Goal: Register for event/course

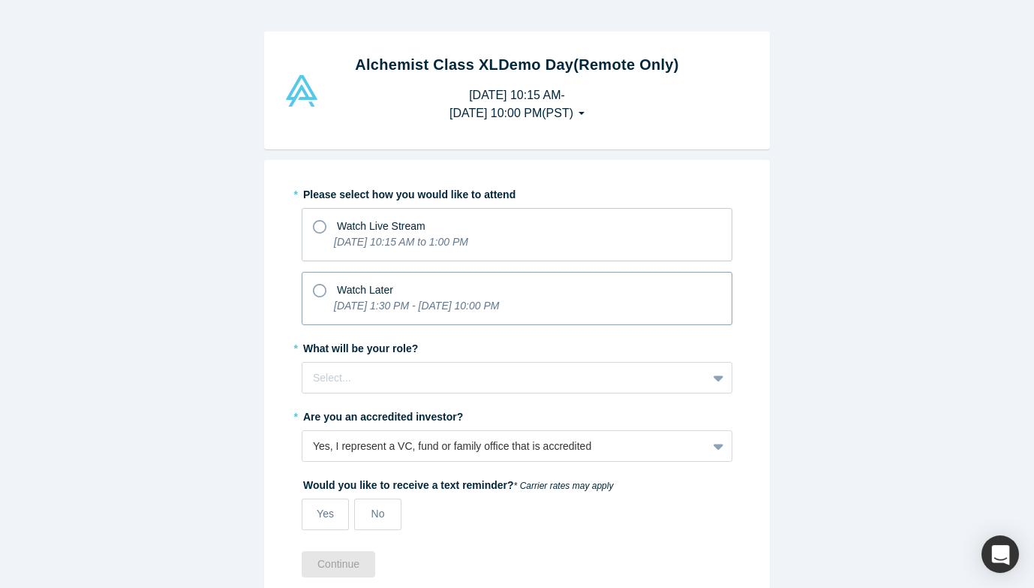
click at [474, 287] on div "Watch Later" at bounding box center [517, 288] width 408 height 20
click at [0, 0] on input "Watch Later [DATE] 1:30 PM - [DATE] 10:00 PM" at bounding box center [0, 0] width 0 height 0
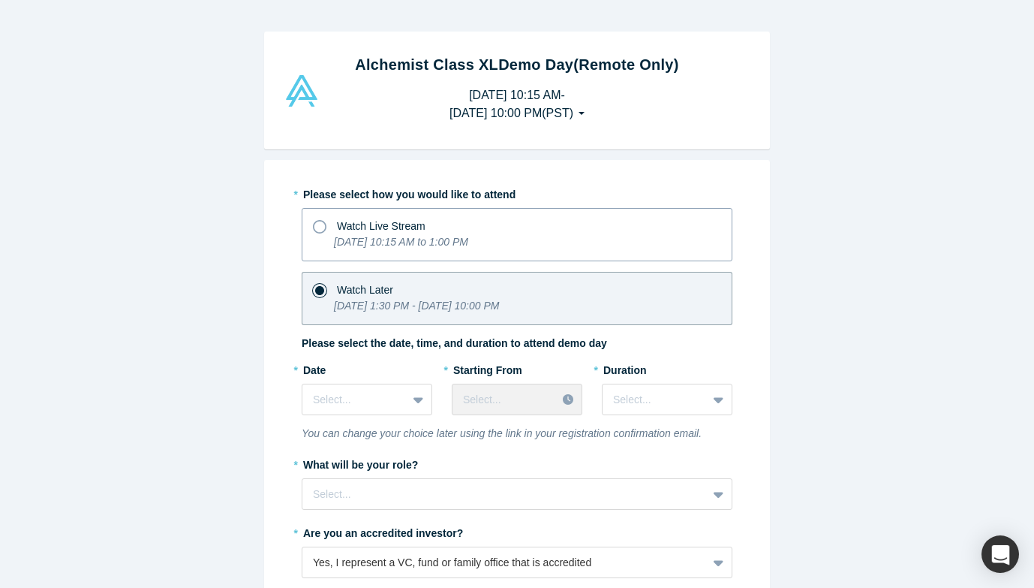
click at [468, 242] on icon "[DATE] 10:15 AM to 1:00 PM" at bounding box center [401, 242] width 134 height 12
click at [0, 0] on input "Watch Live Stream [DATE] 10:15 AM to 1:00 PM" at bounding box center [0, 0] width 0 height 0
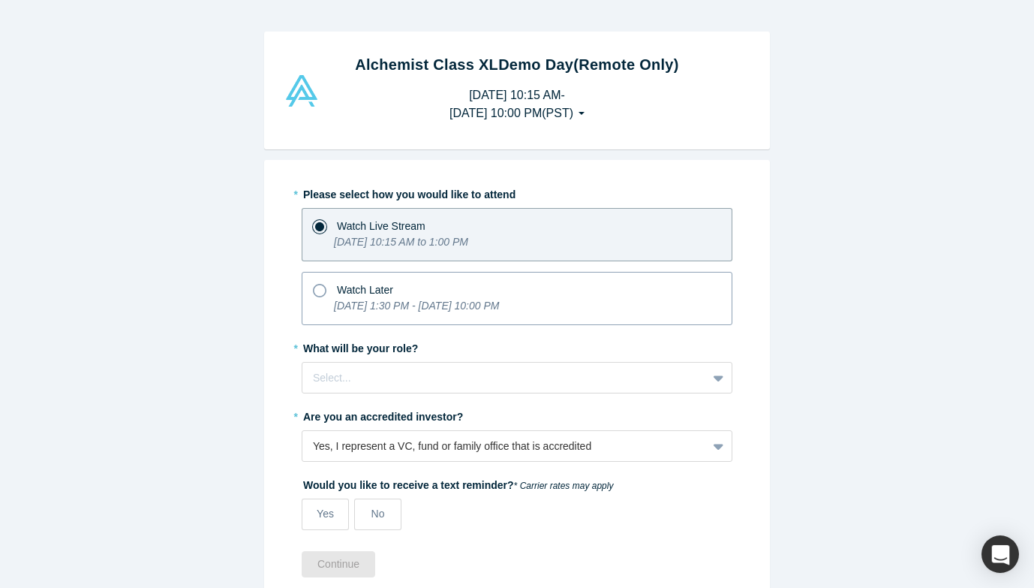
click at [468, 293] on div "Watch Later" at bounding box center [517, 288] width 408 height 20
click at [0, 0] on input "Watch Later [DATE] 1:30 PM - [DATE] 10:00 PM" at bounding box center [0, 0] width 0 height 0
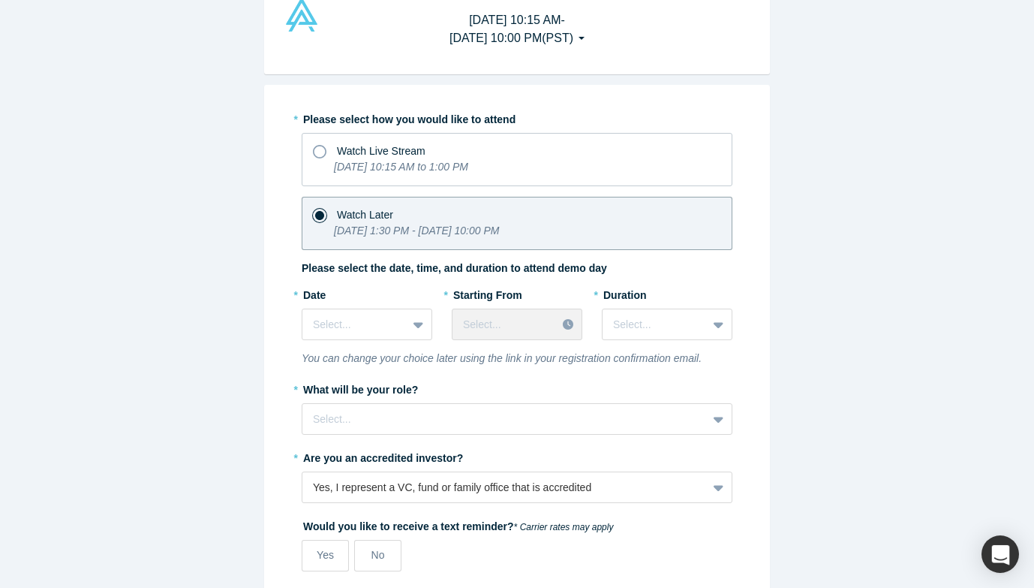
scroll to position [80, 0]
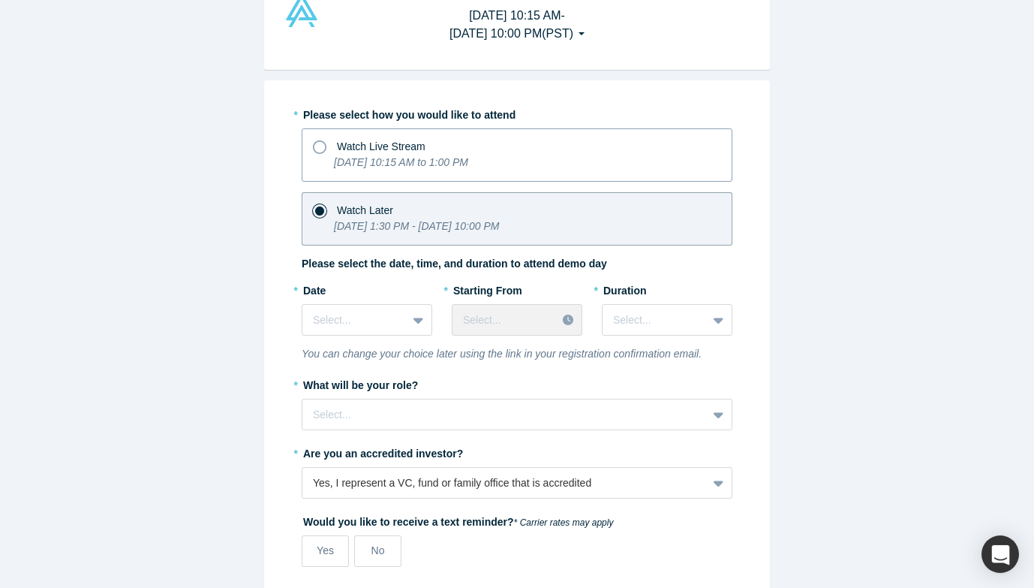
click at [537, 148] on div "Watch Live Stream" at bounding box center [517, 144] width 408 height 20
click at [0, 0] on input "Watch Live Stream [DATE] 10:15 AM to 1:00 PM" at bounding box center [0, 0] width 0 height 0
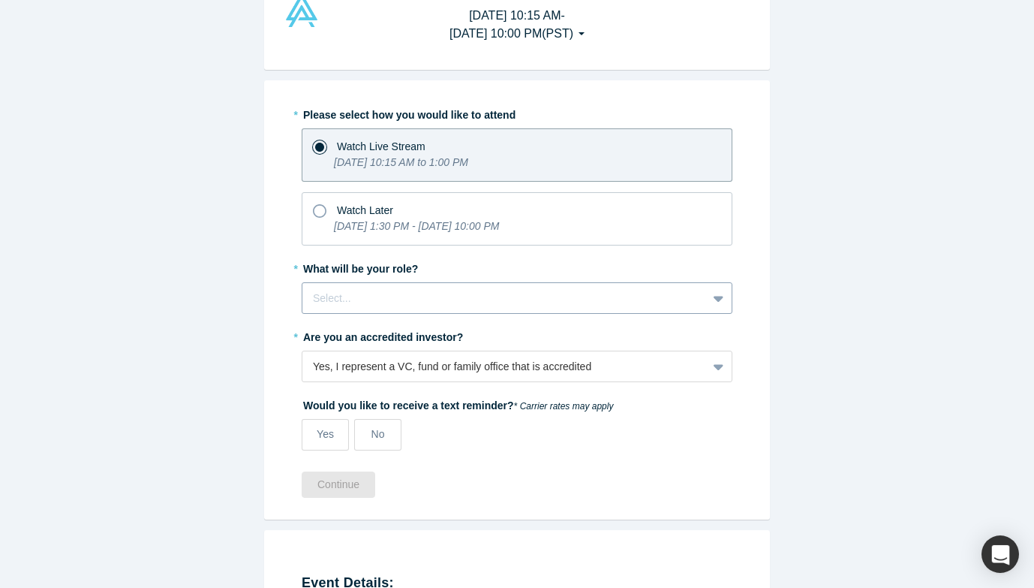
click at [419, 311] on div "Select..." at bounding box center [517, 298] width 431 height 32
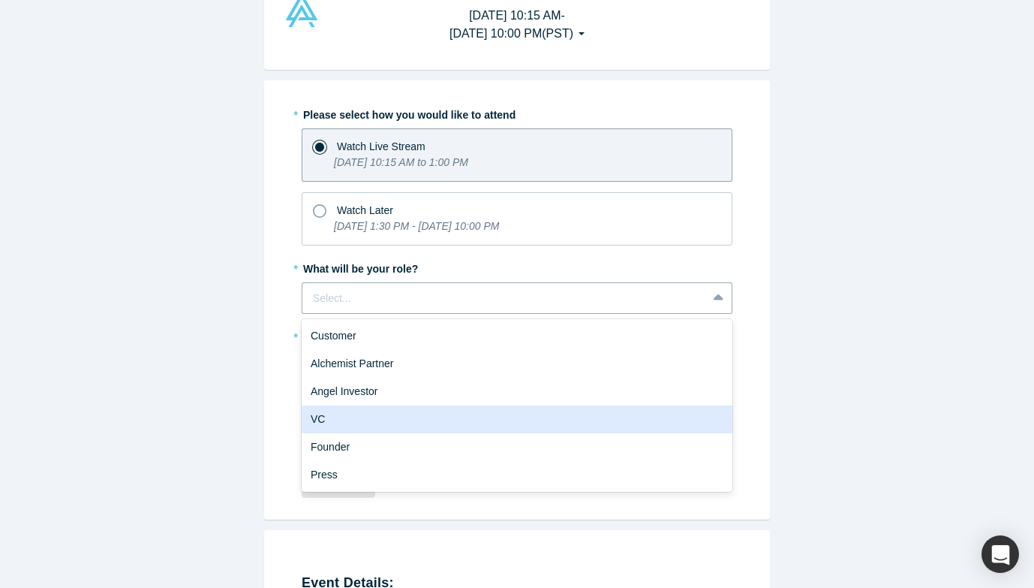
click at [386, 414] on div "VC" at bounding box center [517, 419] width 431 height 28
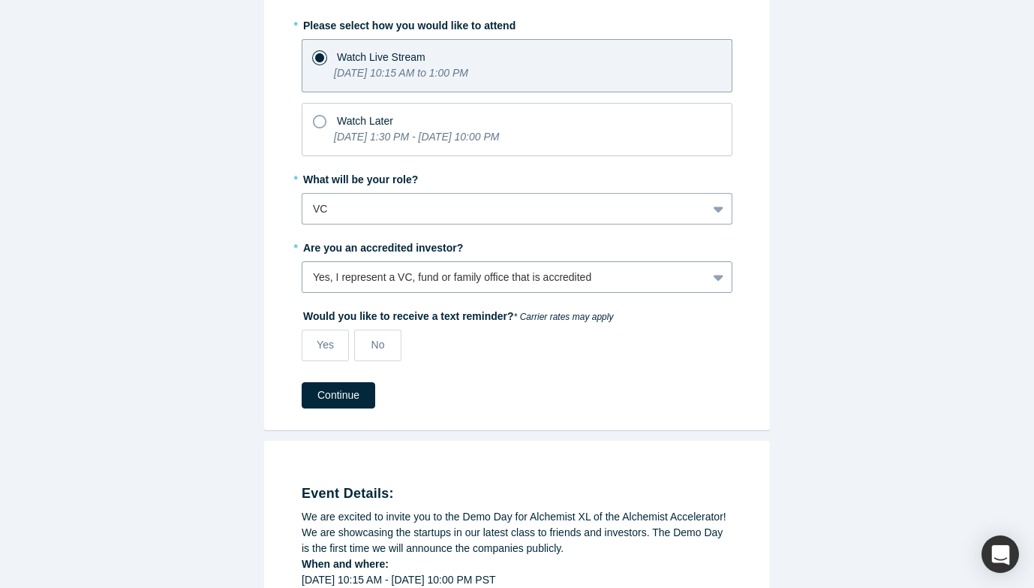
scroll to position [174, 0]
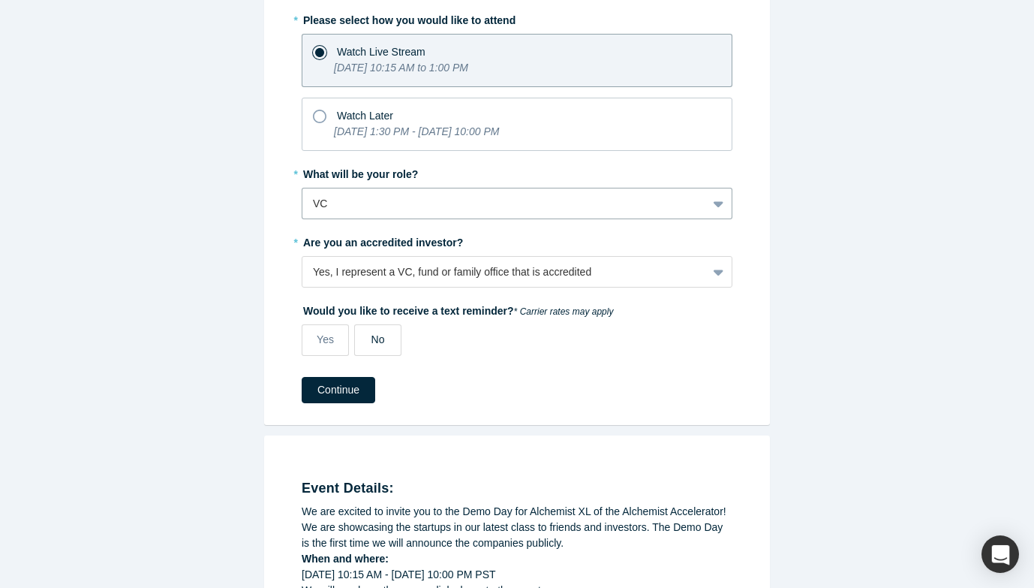
click at [397, 341] on label "No" at bounding box center [377, 340] width 47 height 32
click at [0, 0] on input "No" at bounding box center [0, 0] width 0 height 0
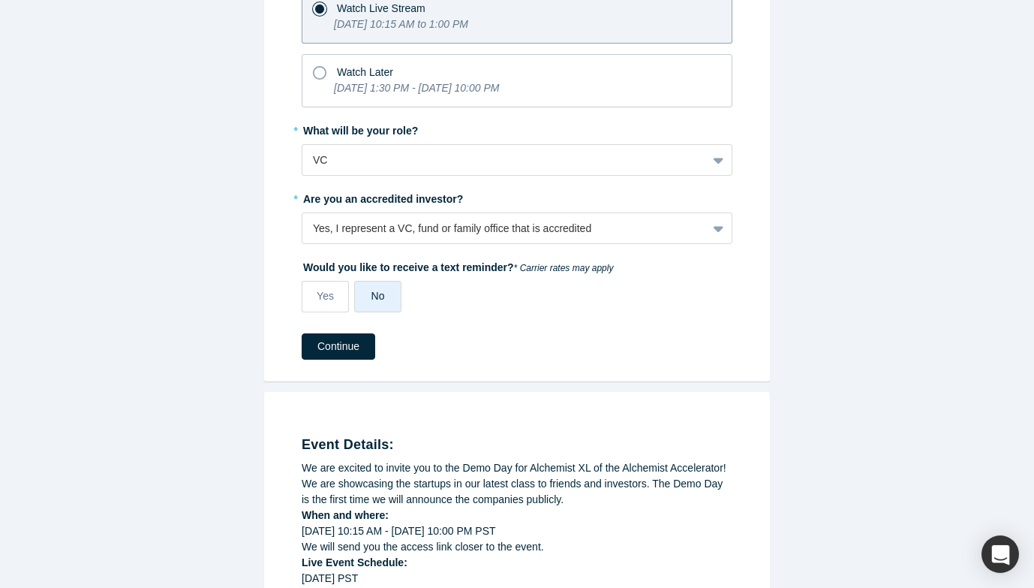
scroll to position [225, 0]
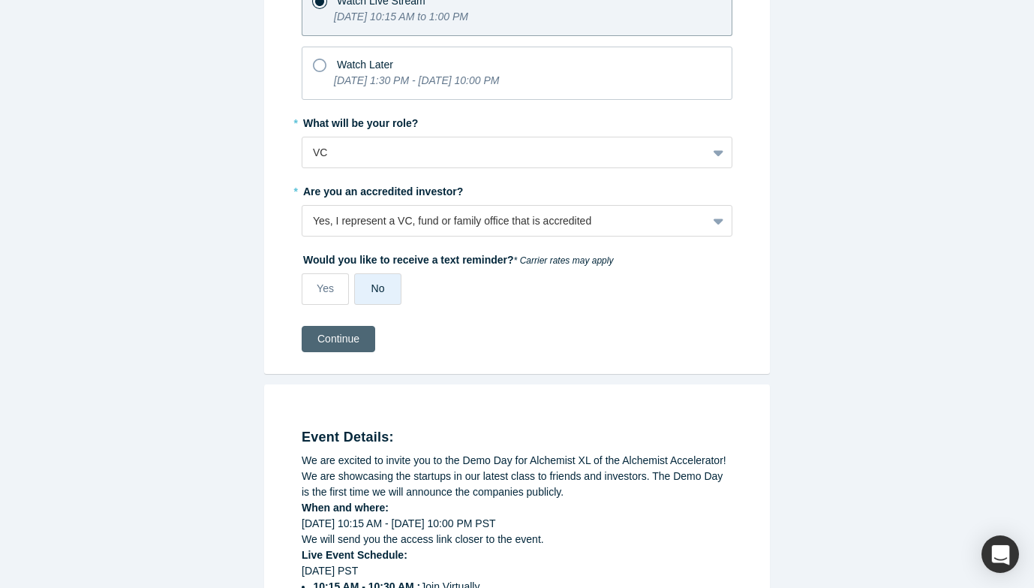
click at [332, 330] on button "Continue" at bounding box center [339, 339] width 74 height 26
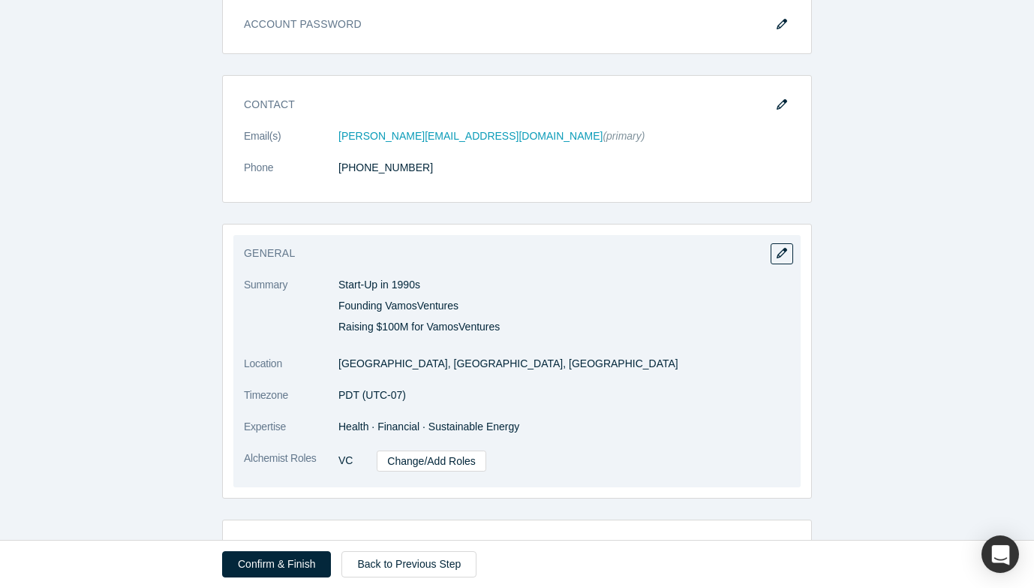
scroll to position [380, 0]
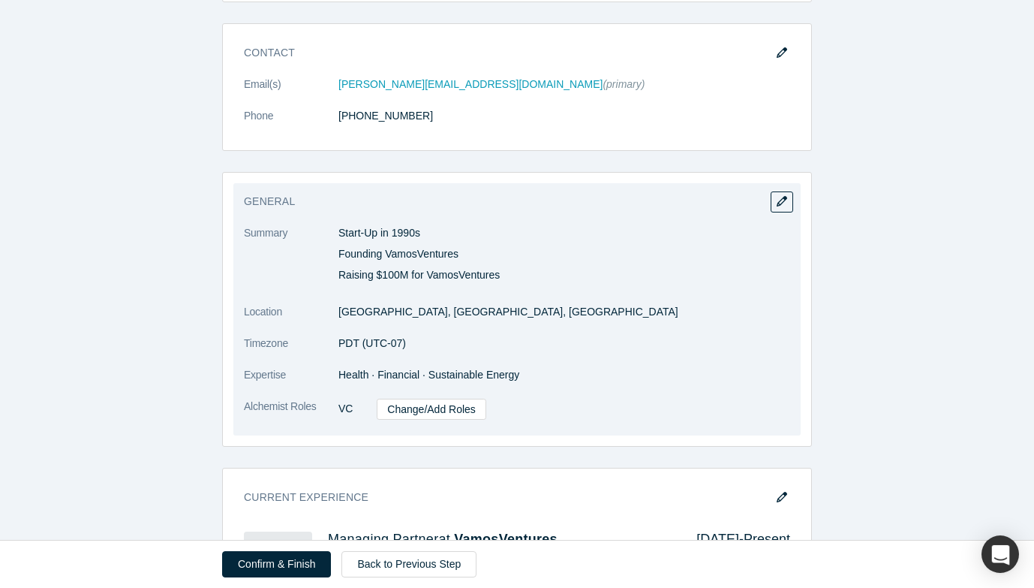
click at [332, 330] on dt "Location" at bounding box center [291, 320] width 95 height 32
